Goal: Find specific page/section: Find specific page/section

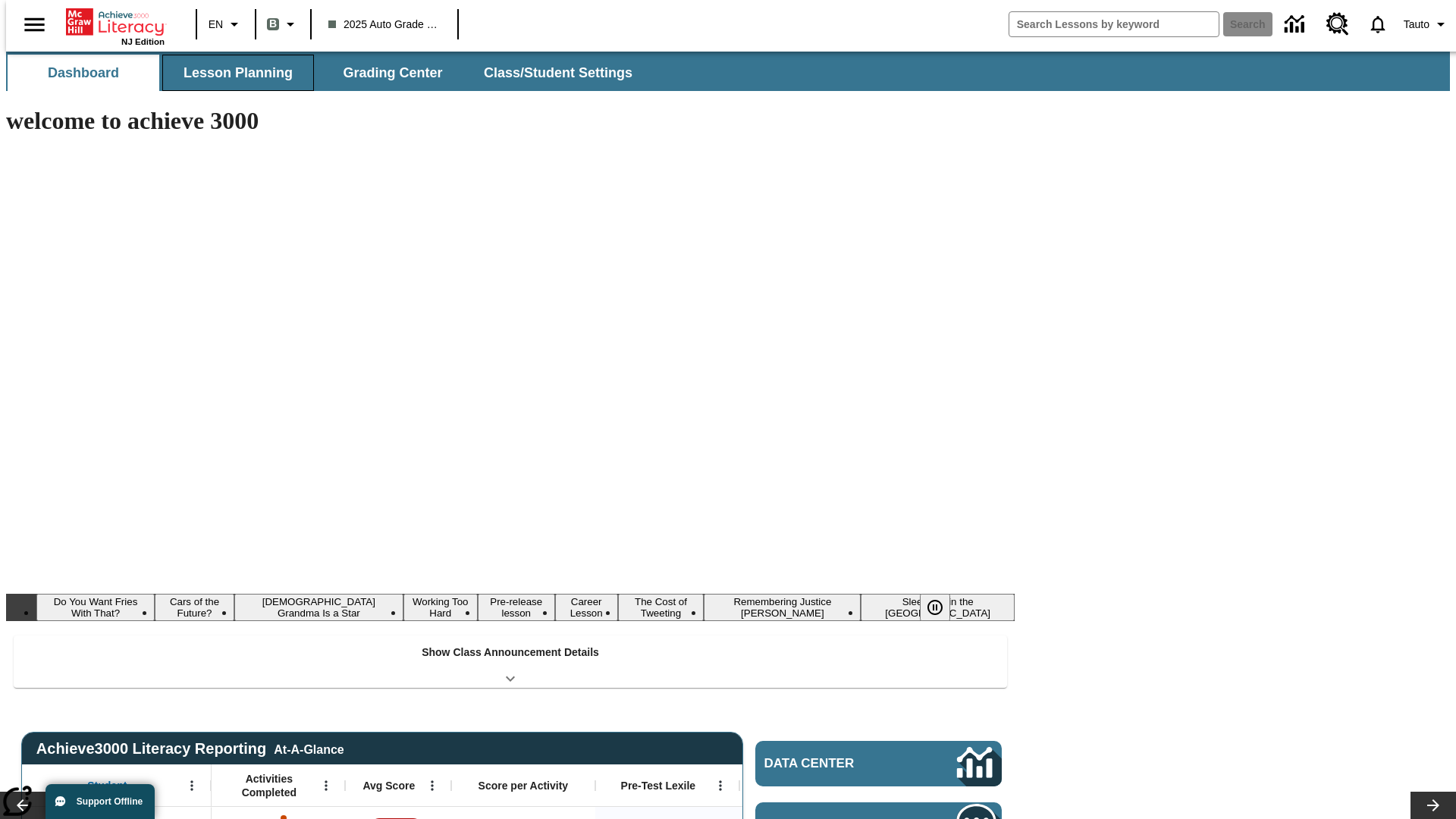
click at [232, 73] on button "Lesson Planning" at bounding box center [238, 72] width 152 height 37
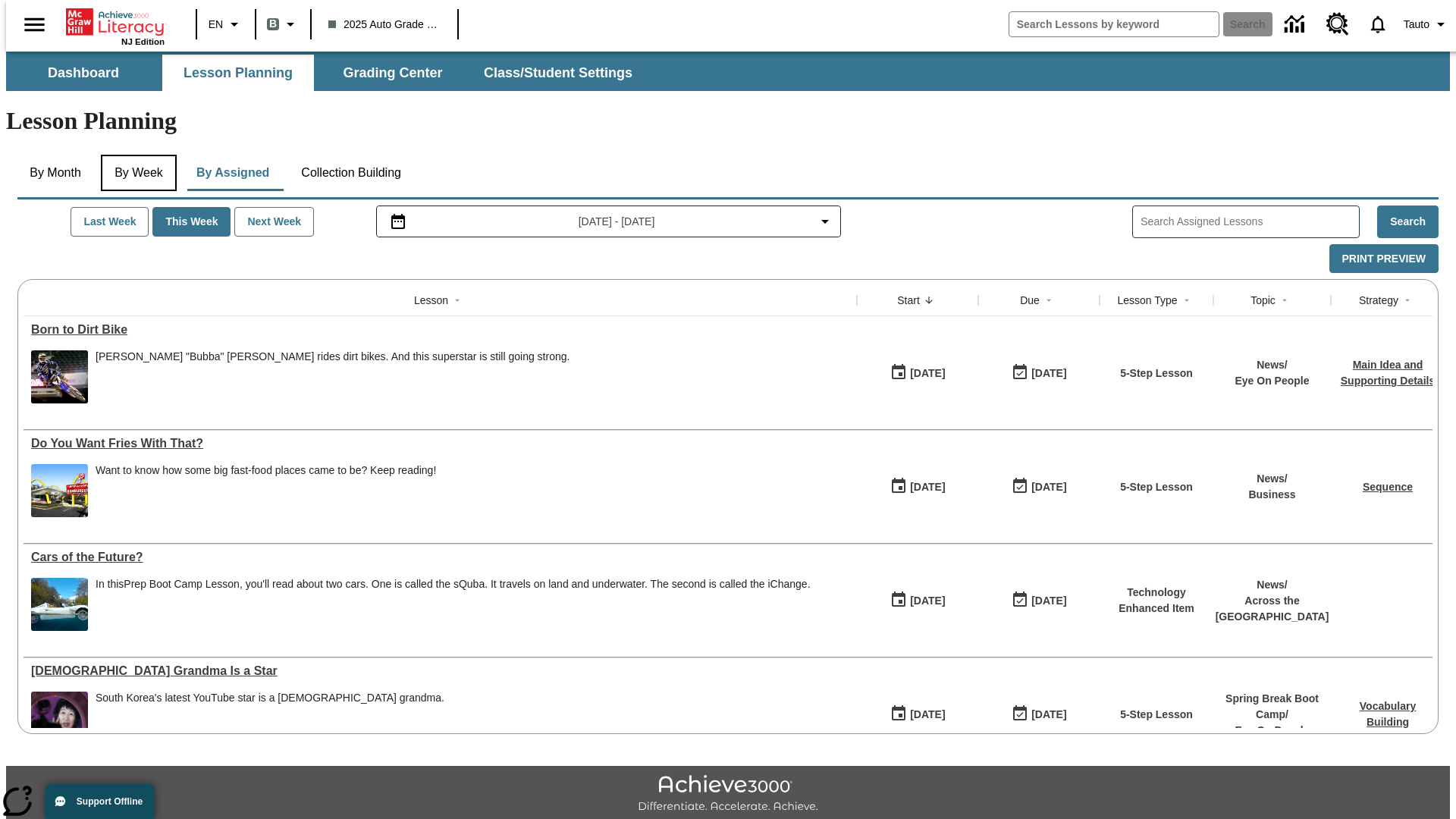
click at [136, 154] on button "By Week" at bounding box center [139, 172] width 76 height 37
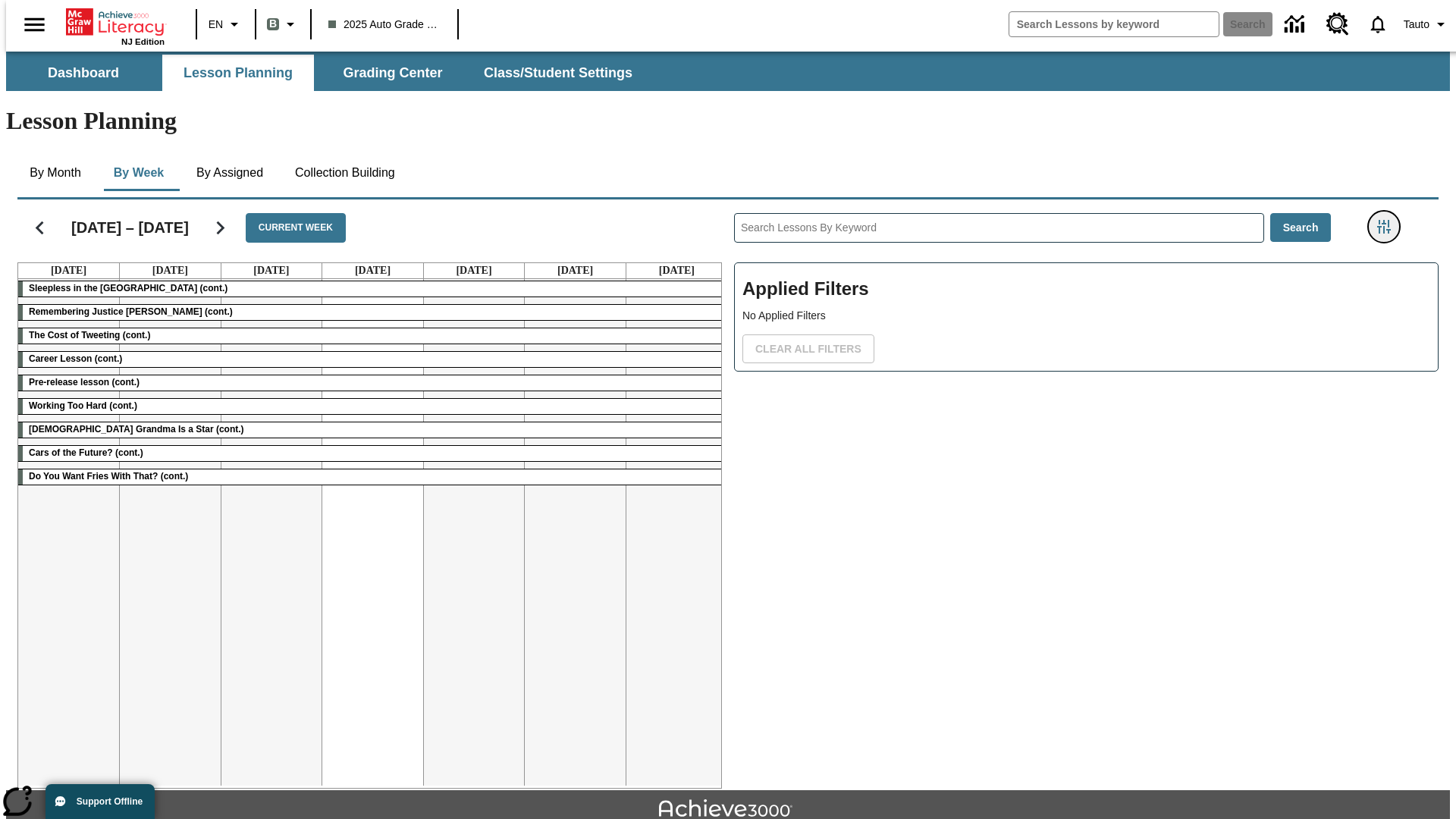
click at [1389, 220] on icon "Filters Side menu" at bounding box center [1384, 227] width 14 height 14
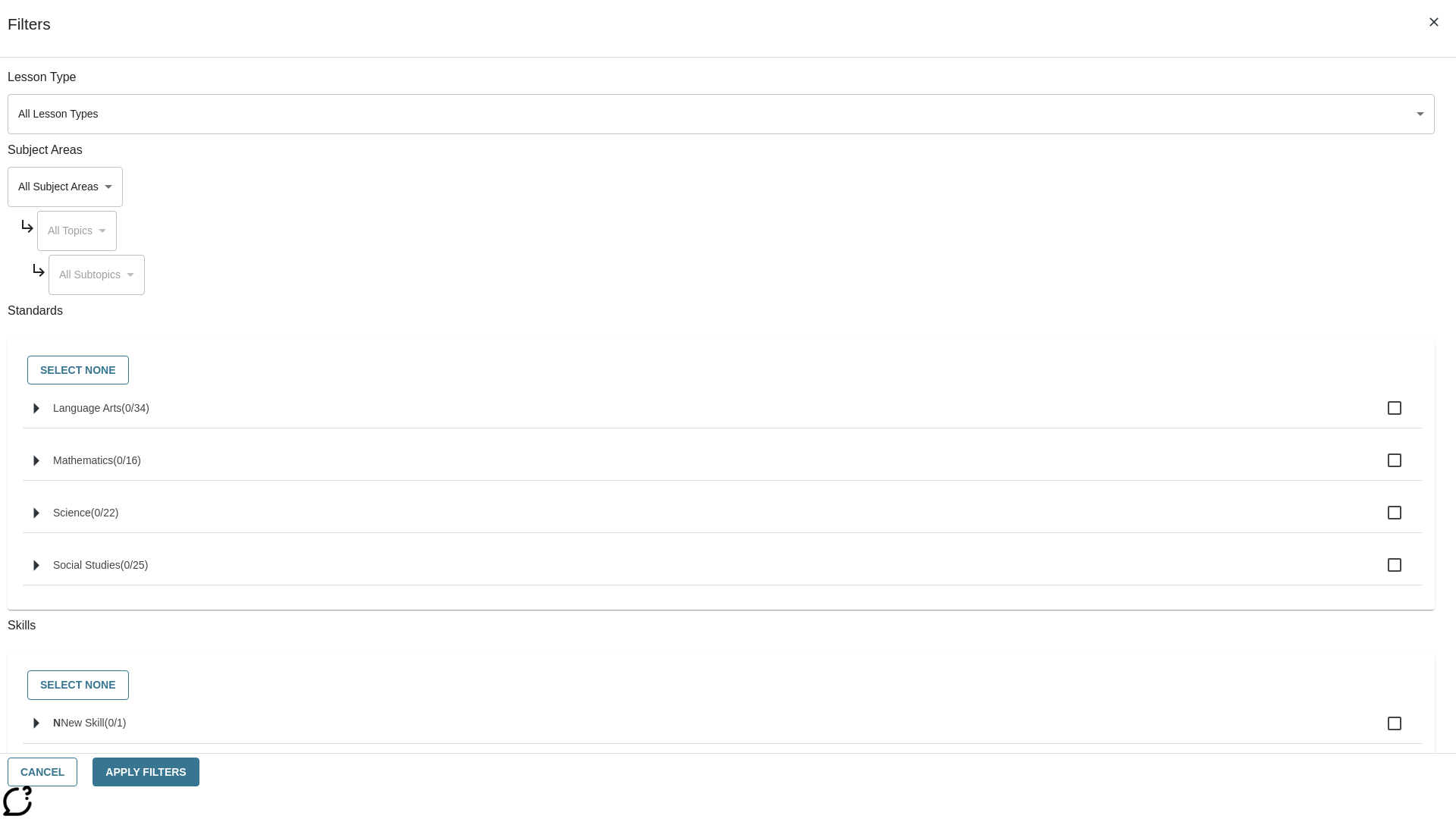
click at [1092, 113] on body "Skip to main content NJ Edition EN B 2025 Auto Grade 1 B Search 0 Tauto Dashboa…" at bounding box center [728, 469] width 1444 height 836
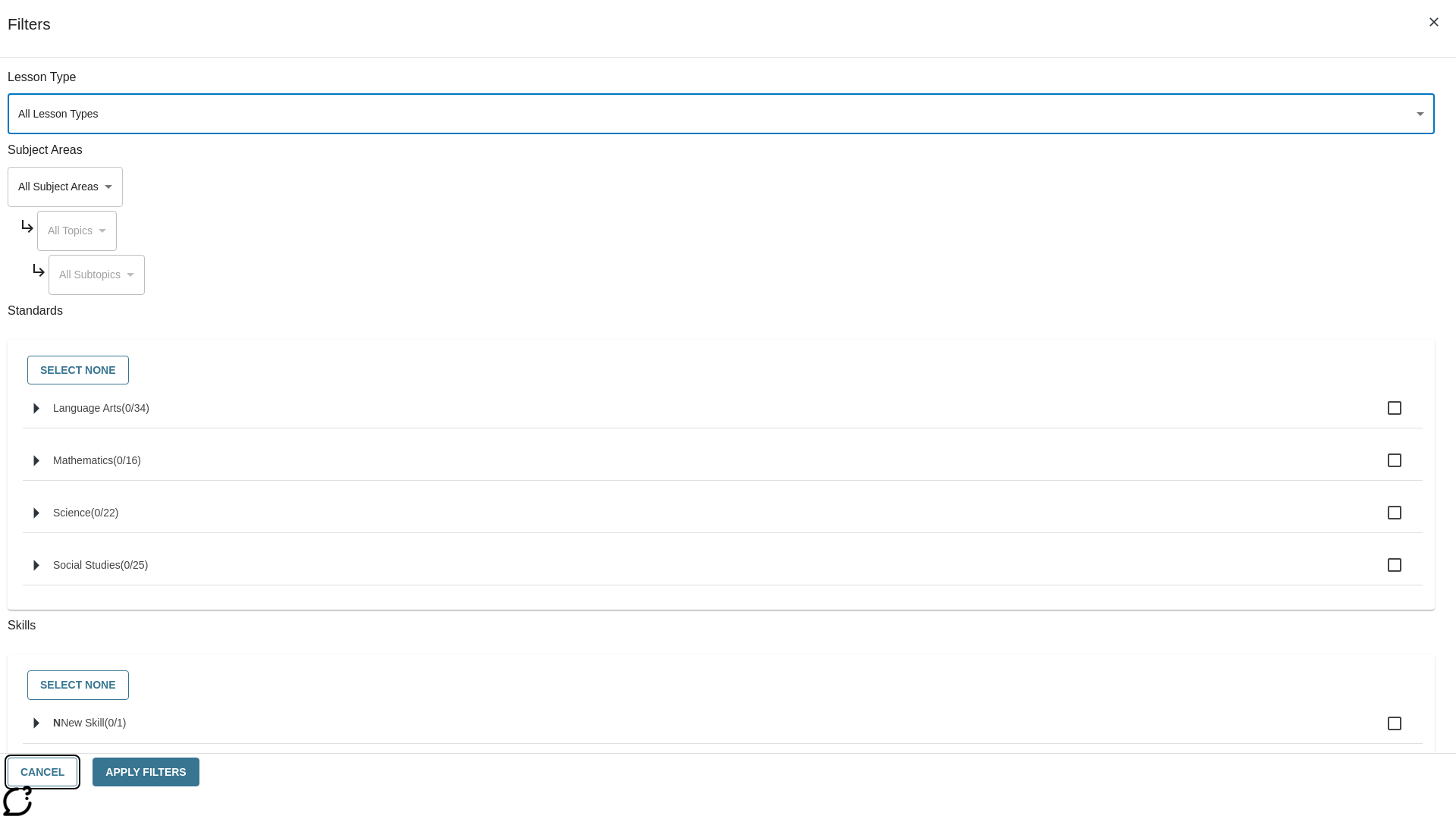
click at [78, 771] on button "Cancel" at bounding box center [42, 772] width 70 height 30
click at [110, 21] on icon "Home" at bounding box center [116, 22] width 101 height 30
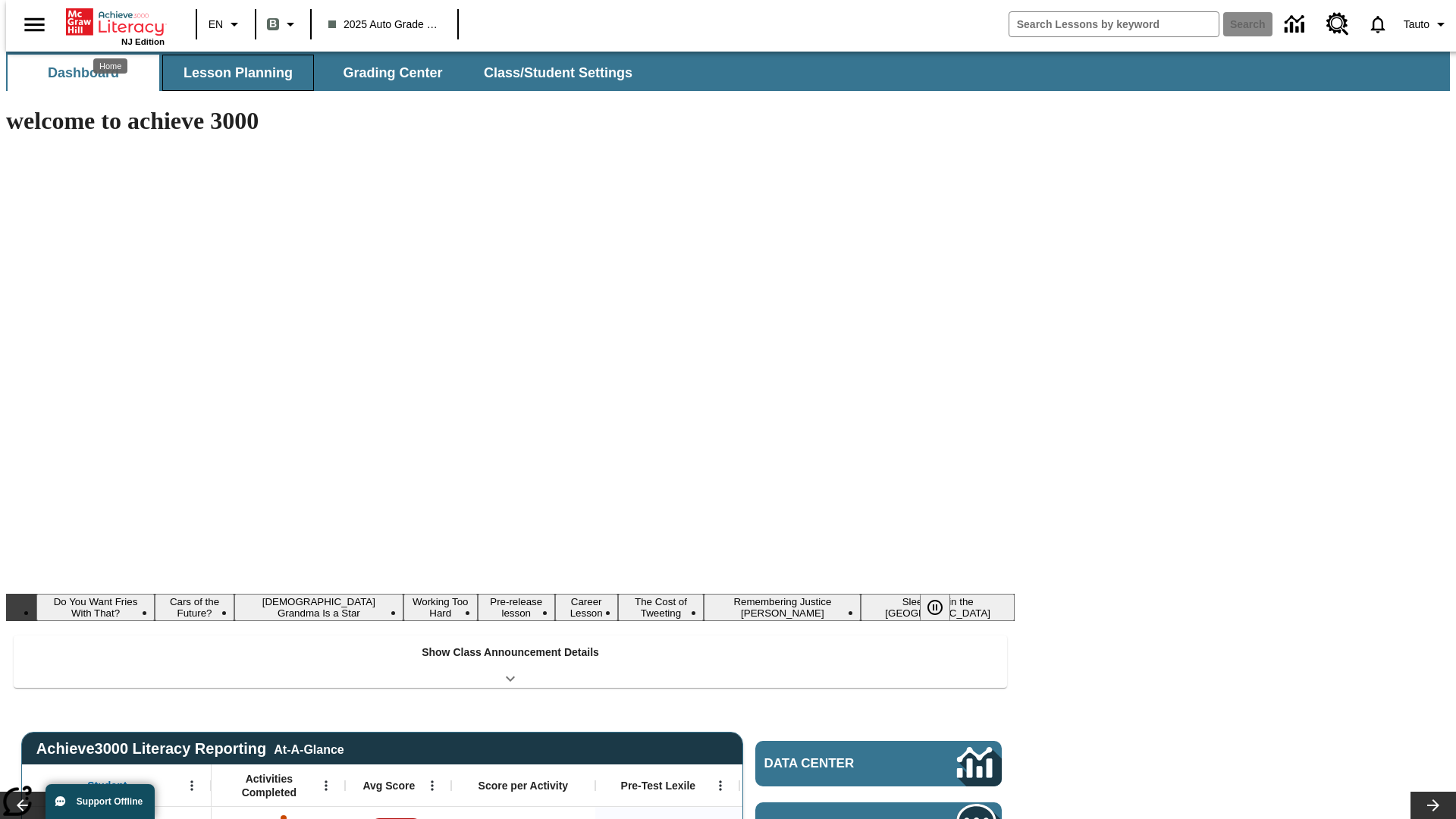
click at [232, 73] on button "Lesson Planning" at bounding box center [238, 72] width 152 height 37
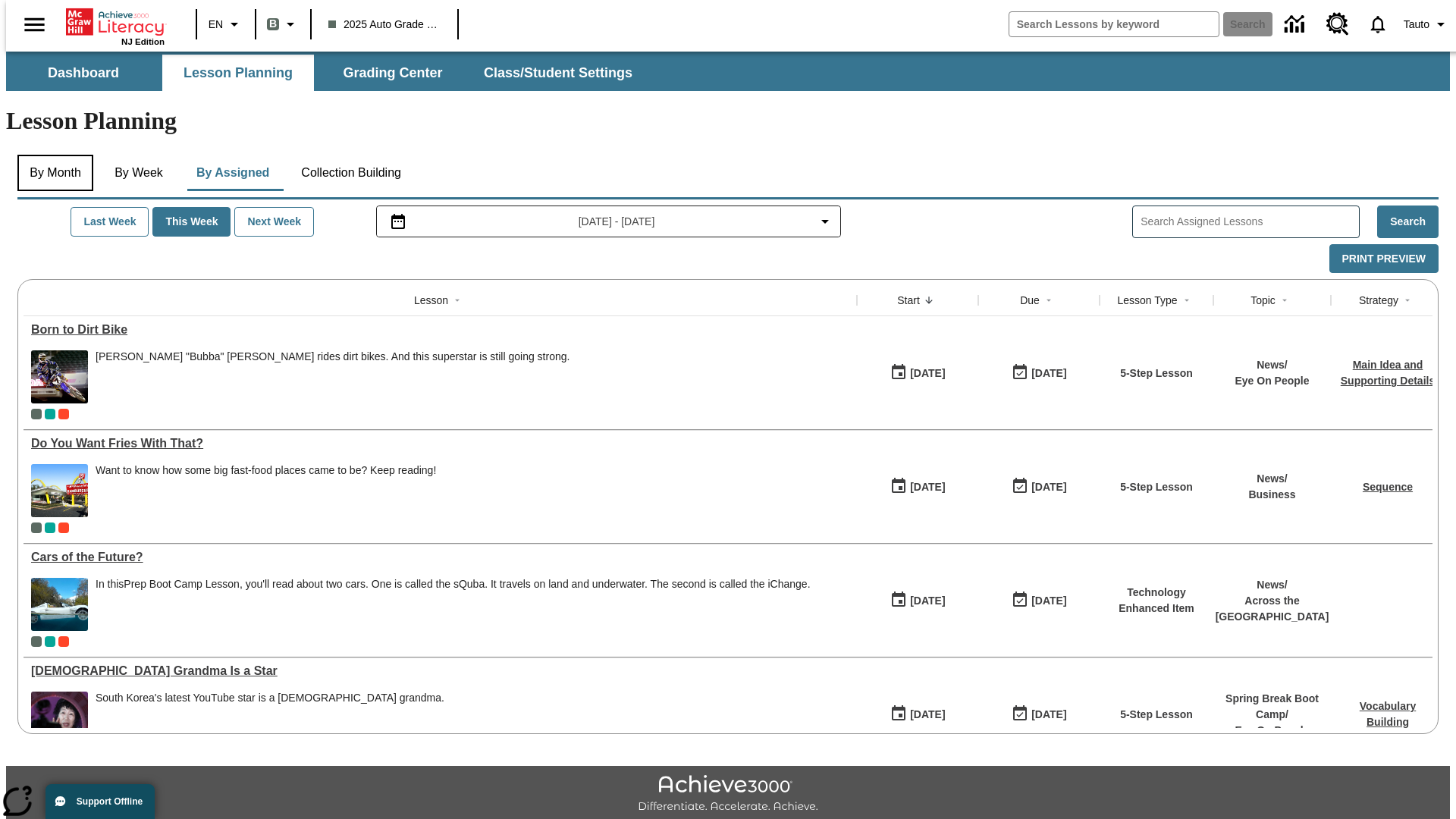
click at [51, 154] on button "By Month" at bounding box center [55, 172] width 76 height 37
